Goal: Task Accomplishment & Management: Use online tool/utility

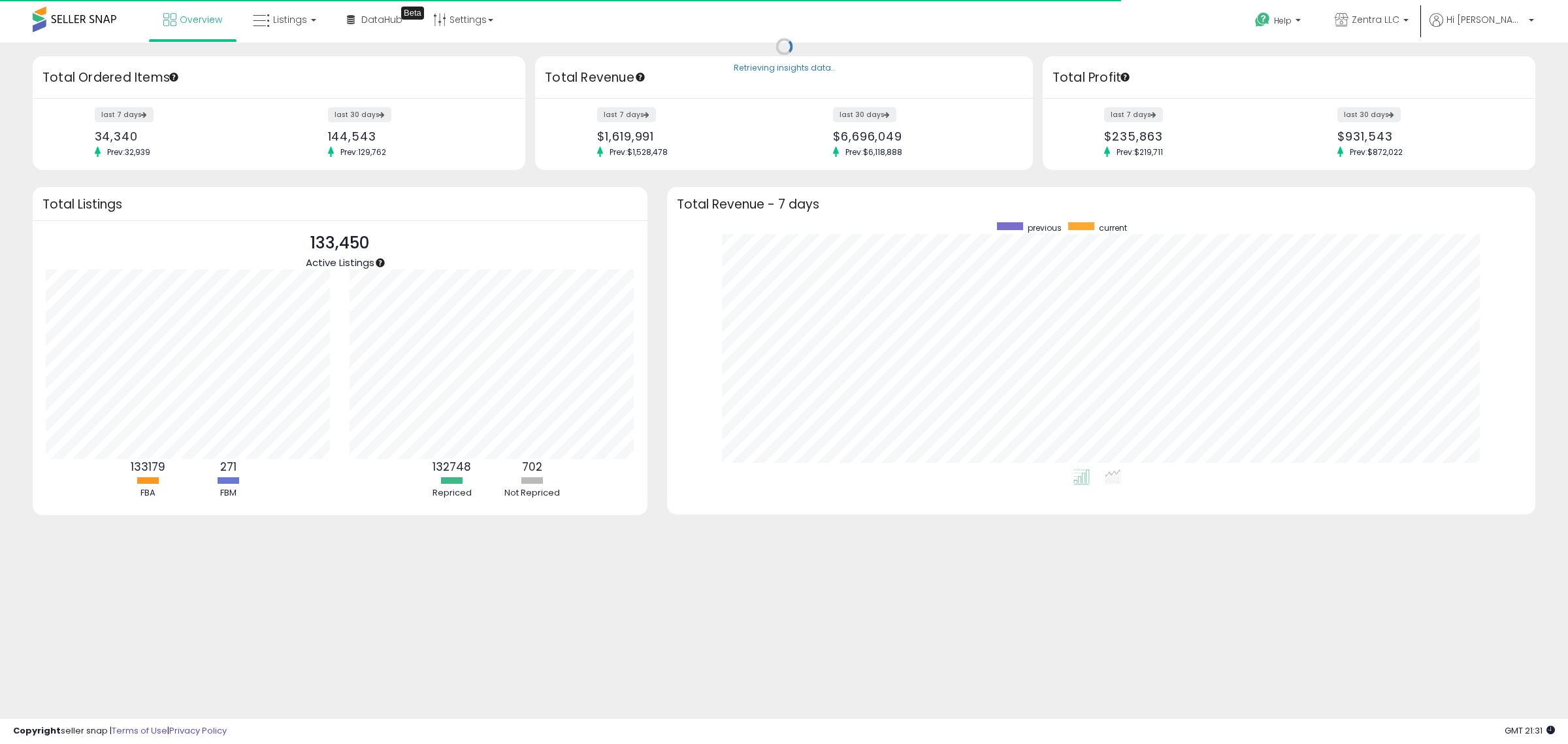
scroll to position [247, 843]
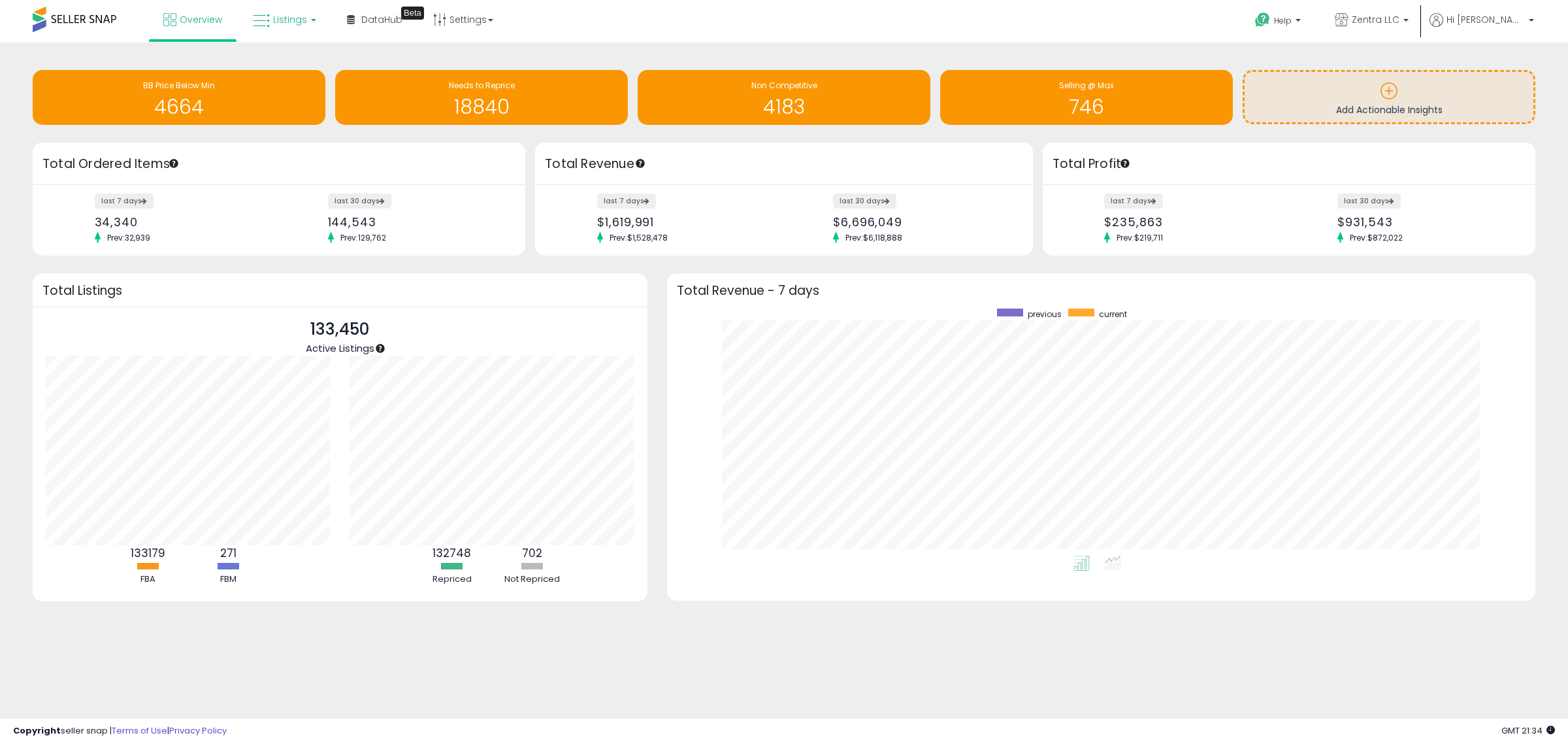
click at [286, 22] on span "Listings" at bounding box center [290, 19] width 34 height 13
click at [301, 64] on icon at bounding box center [295, 65] width 57 height 17
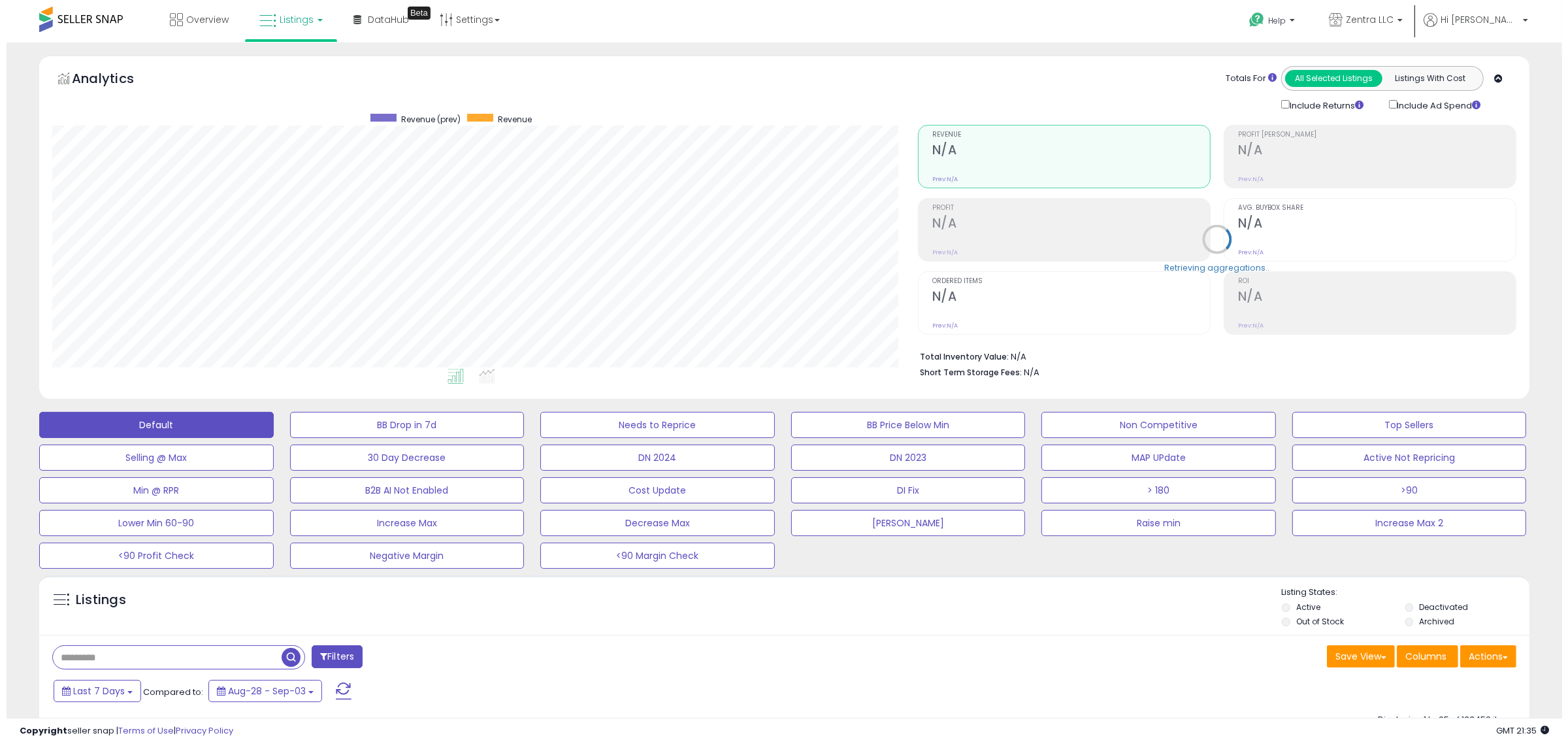
scroll to position [268, 866]
click at [1363, 493] on button ">90" at bounding box center [1403, 490] width 235 height 26
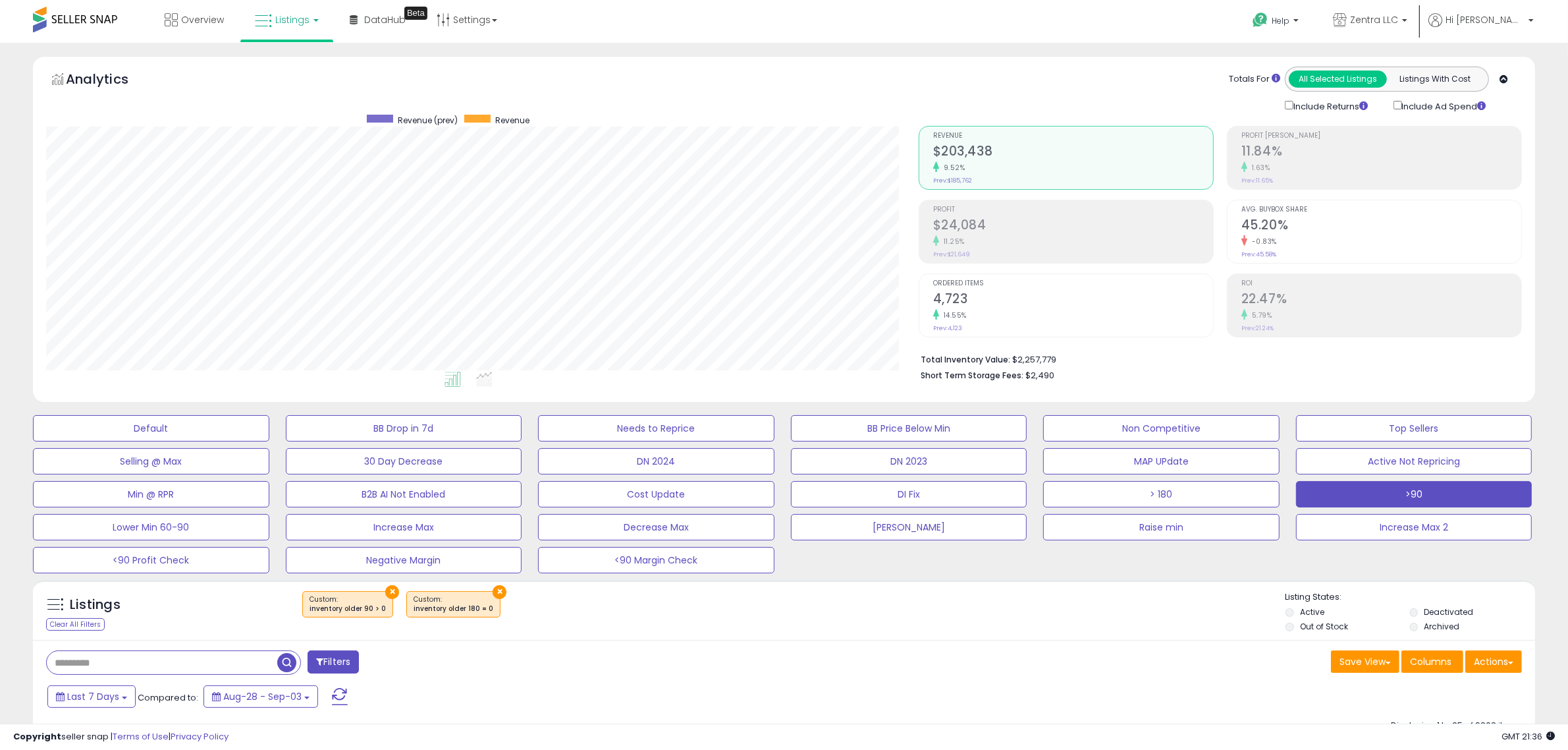
click at [1492, 655] on button "Actions" at bounding box center [1493, 661] width 57 height 22
click at [1455, 748] on link "Export Visible Columns" at bounding box center [1440, 745] width 144 height 20
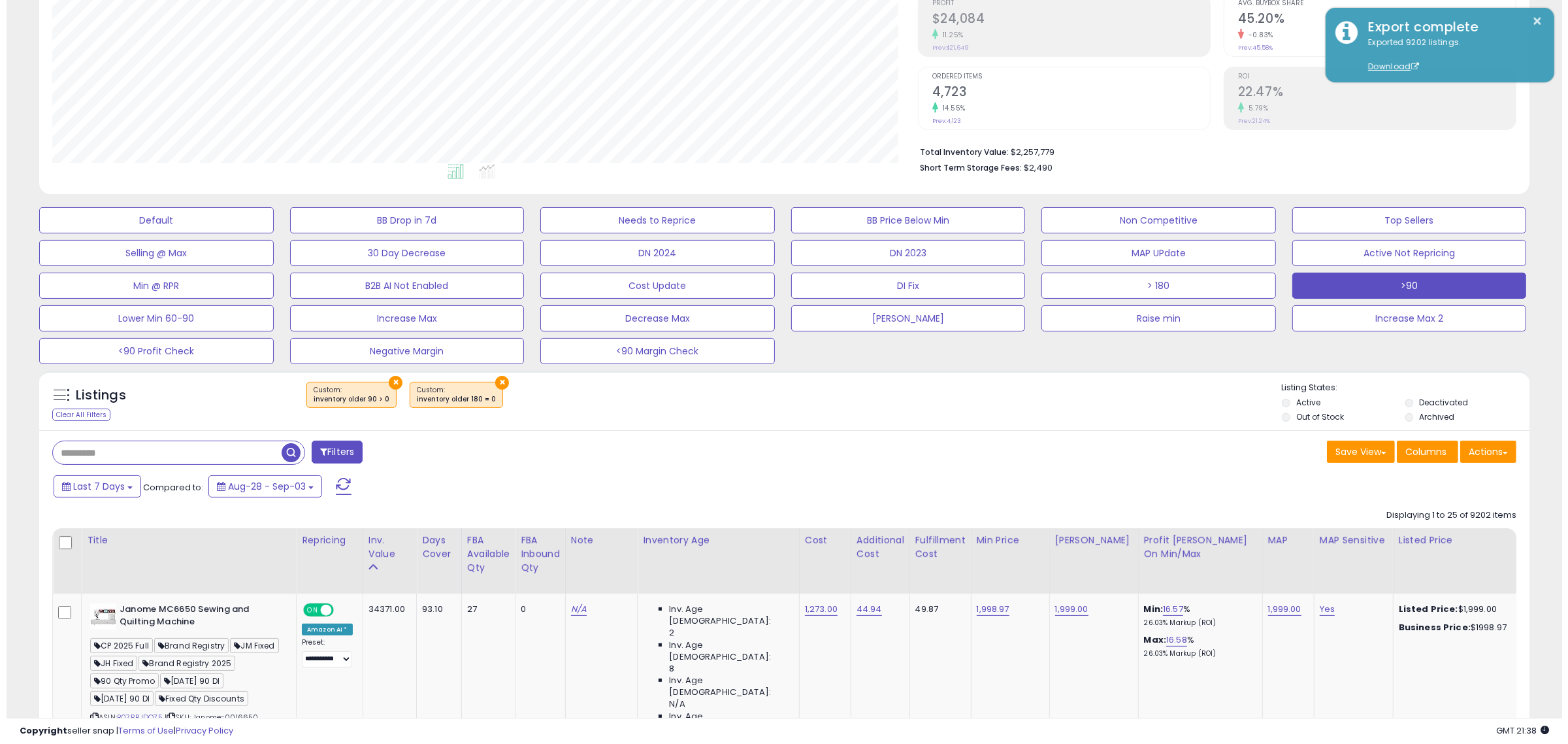
scroll to position [245, 0]
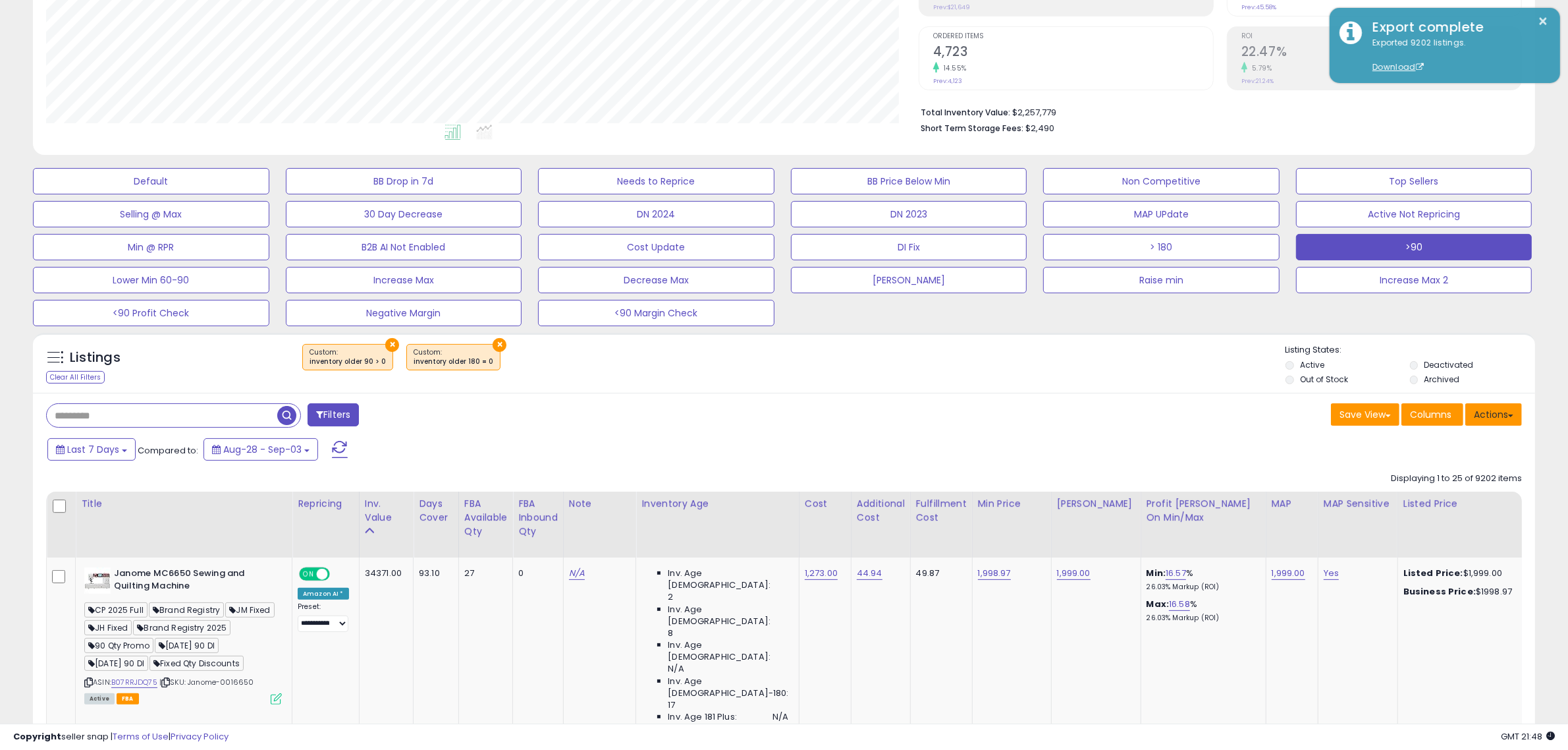
click at [1508, 418] on button "Actions" at bounding box center [1493, 414] width 57 height 22
click at [1481, 435] on link "Import" at bounding box center [1440, 442] width 144 height 20
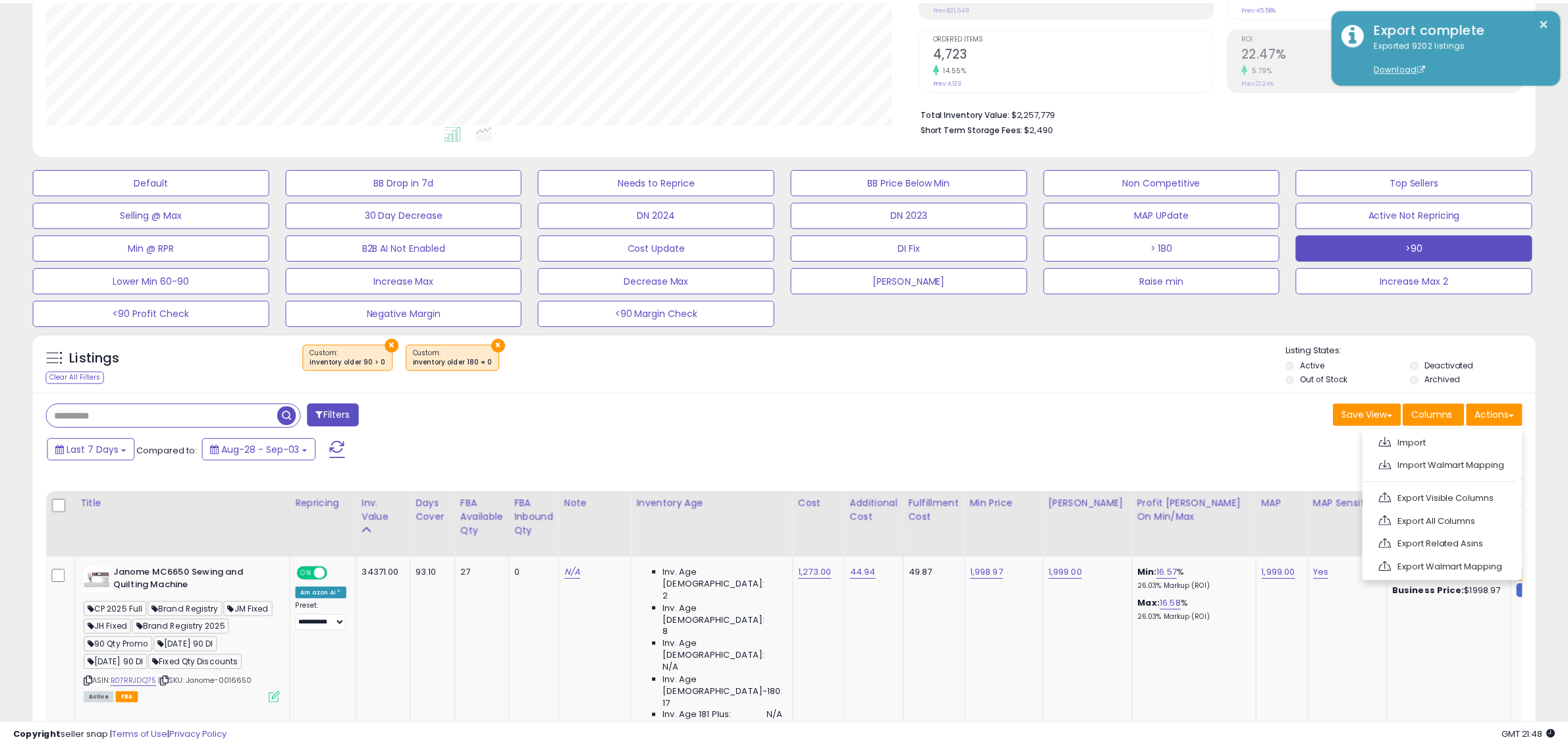
scroll to position [270, 879]
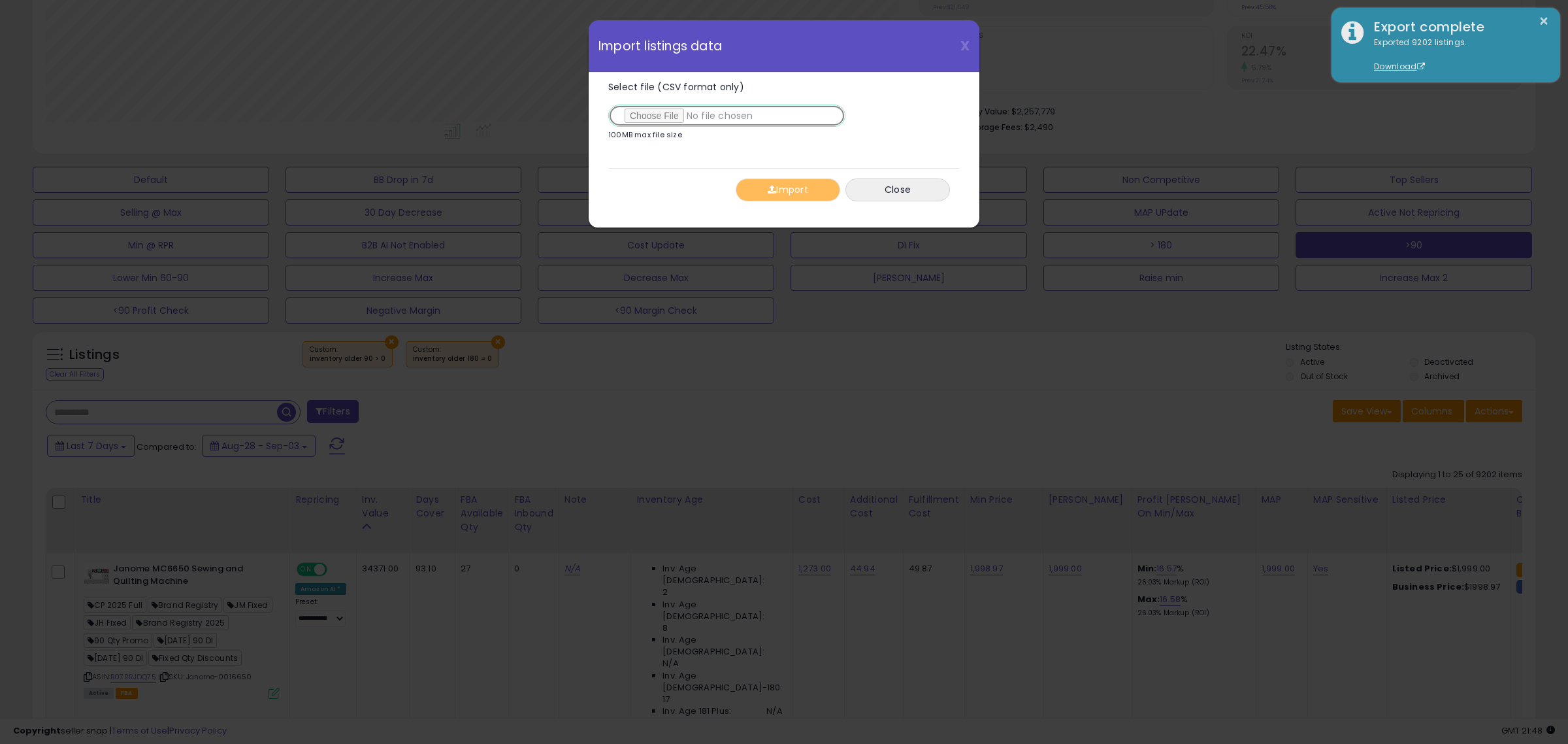
click at [655, 125] on input "Select file (CSV format only)" at bounding box center [727, 115] width 237 height 22
type input "**********"
click at [804, 188] on button "Import" at bounding box center [788, 190] width 105 height 23
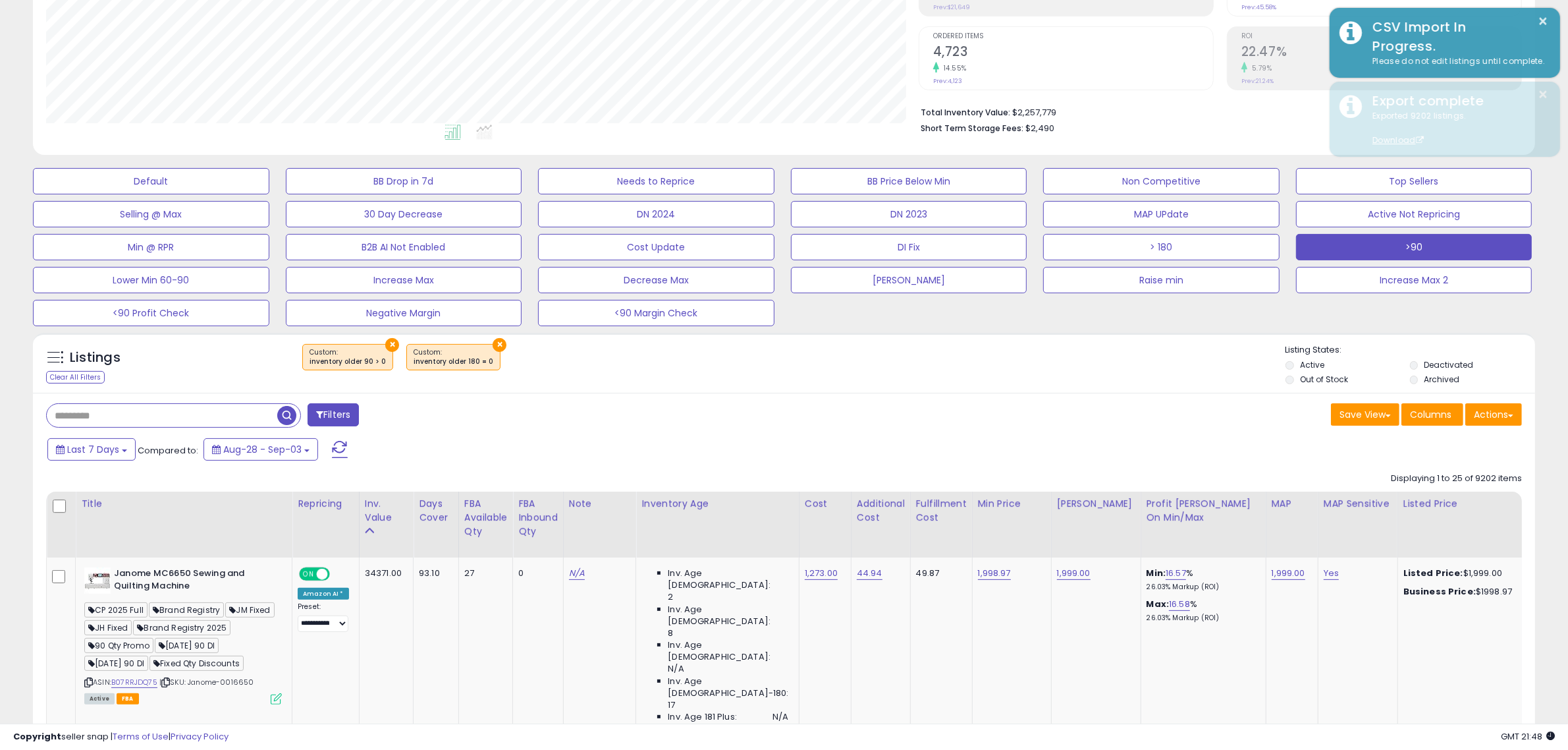
scroll to position [658632, 657597]
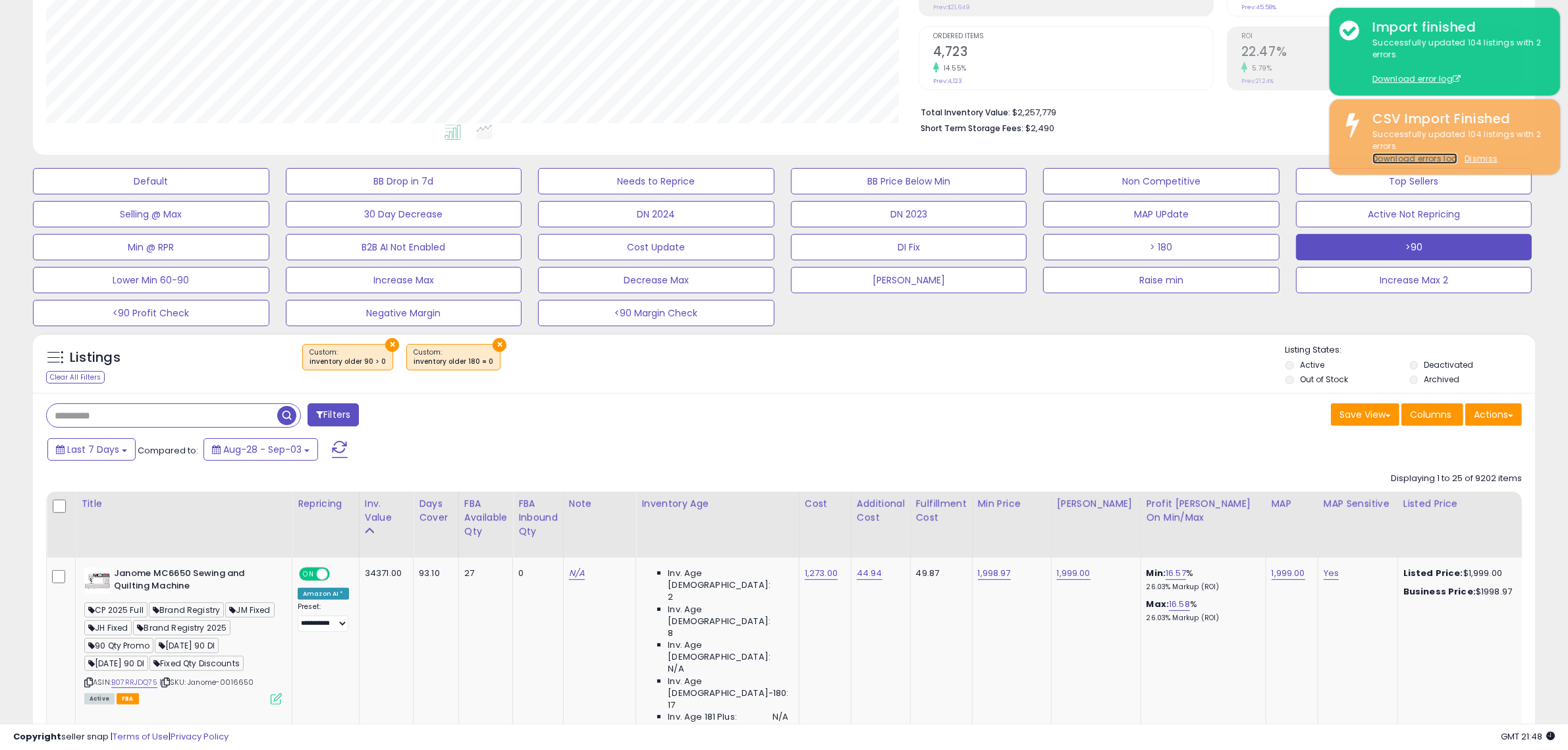
click at [1425, 160] on link "Download errors log" at bounding box center [1415, 158] width 85 height 11
click at [1465, 153] on u "Dismiss" at bounding box center [1480, 158] width 33 height 11
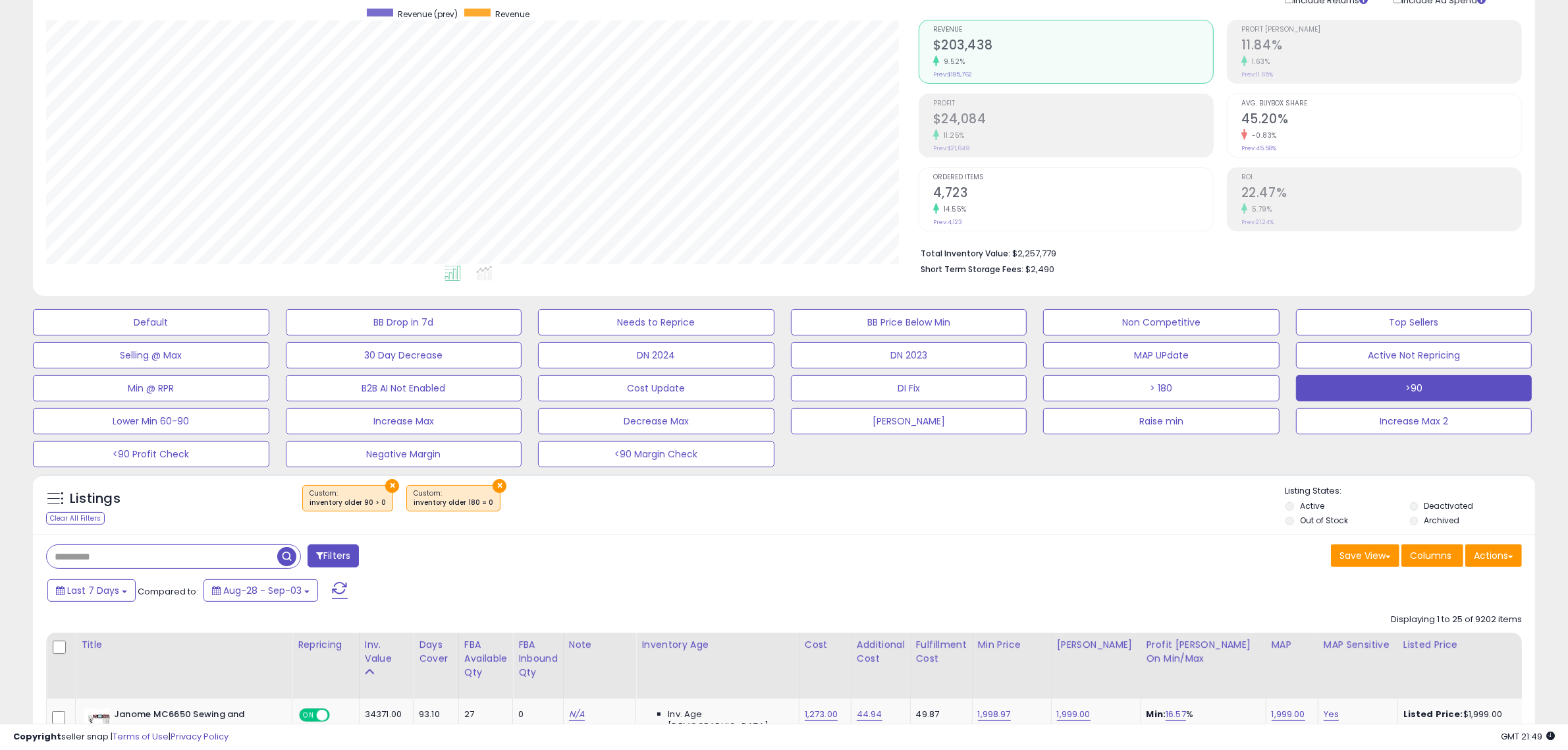
scroll to position [0, 0]
